Goal: Learn about a topic

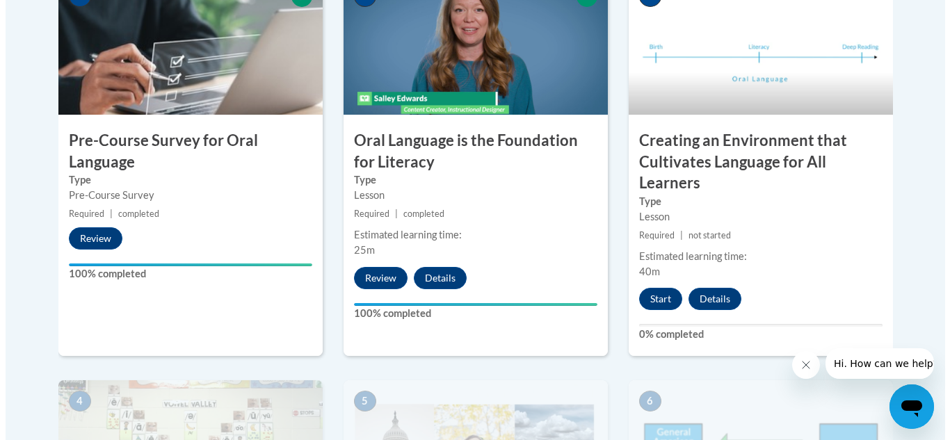
scroll to position [497, 0]
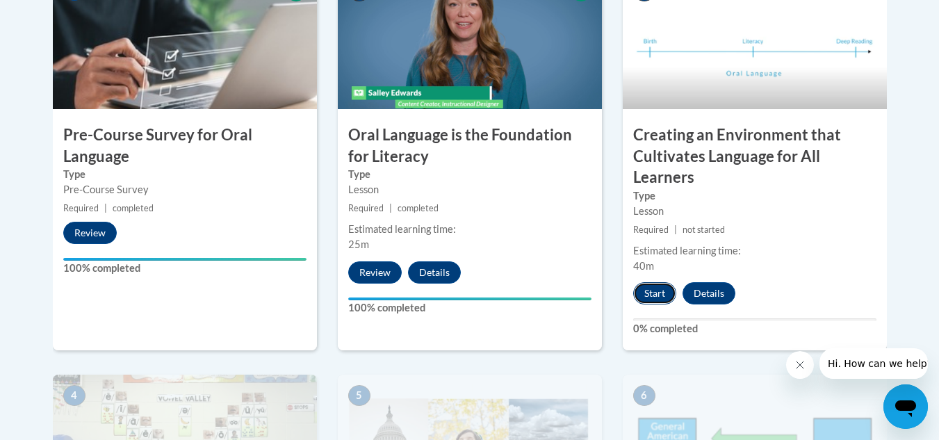
click at [656, 292] on button "Start" at bounding box center [654, 293] width 43 height 22
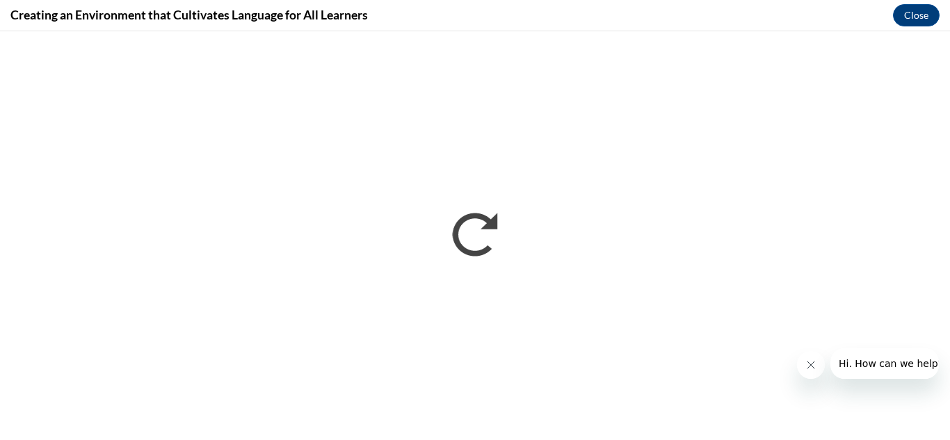
scroll to position [0, 0]
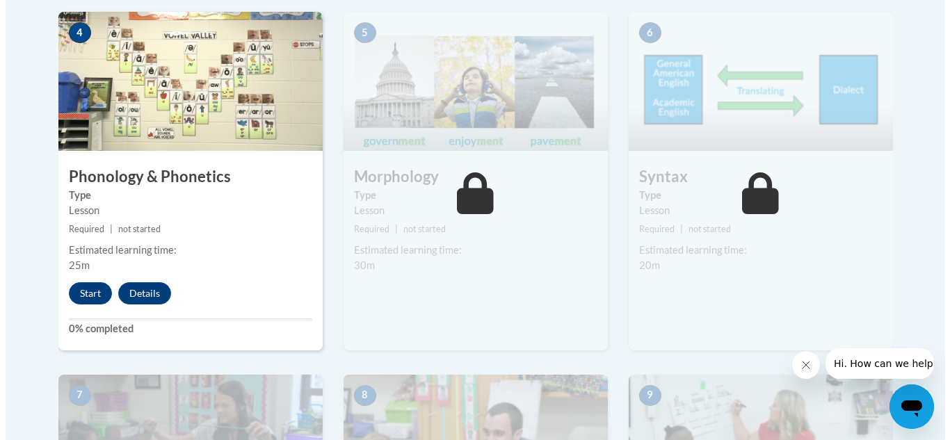
scroll to position [861, 0]
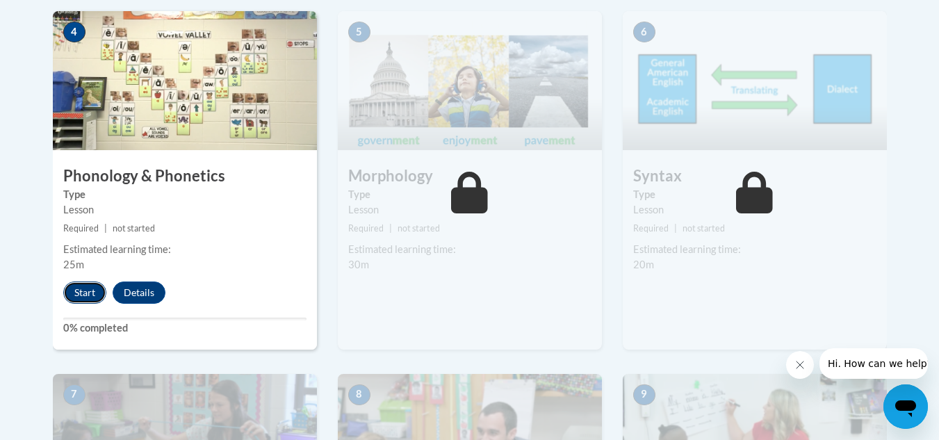
click at [88, 292] on button "Start" at bounding box center [84, 293] width 43 height 22
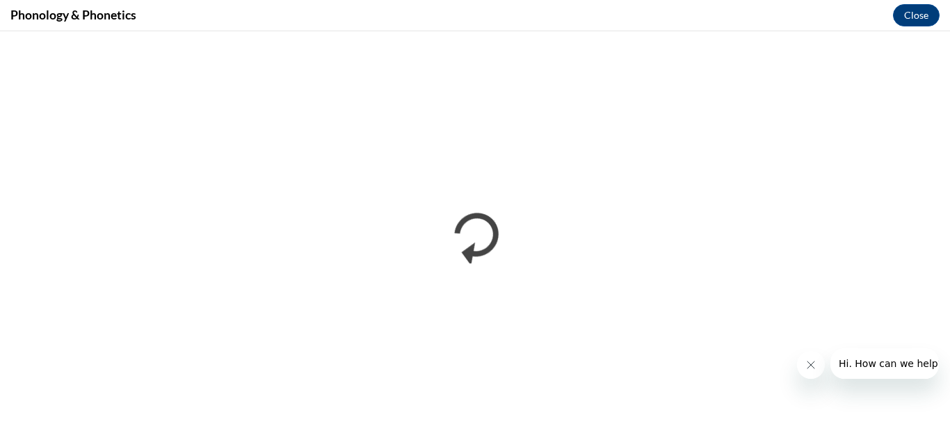
scroll to position [0, 0]
